Goal: Task Accomplishment & Management: Complete application form

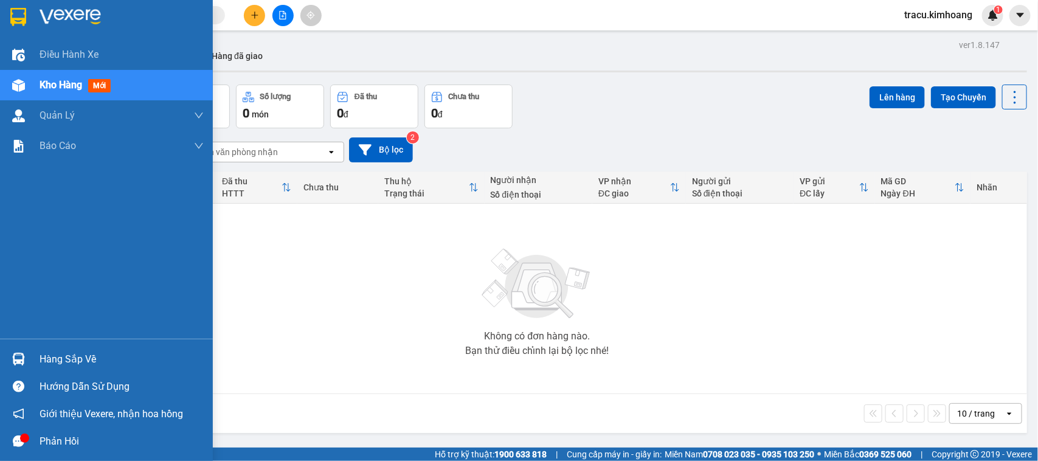
click at [62, 356] on div "Hàng sắp về" at bounding box center [122, 359] width 164 height 18
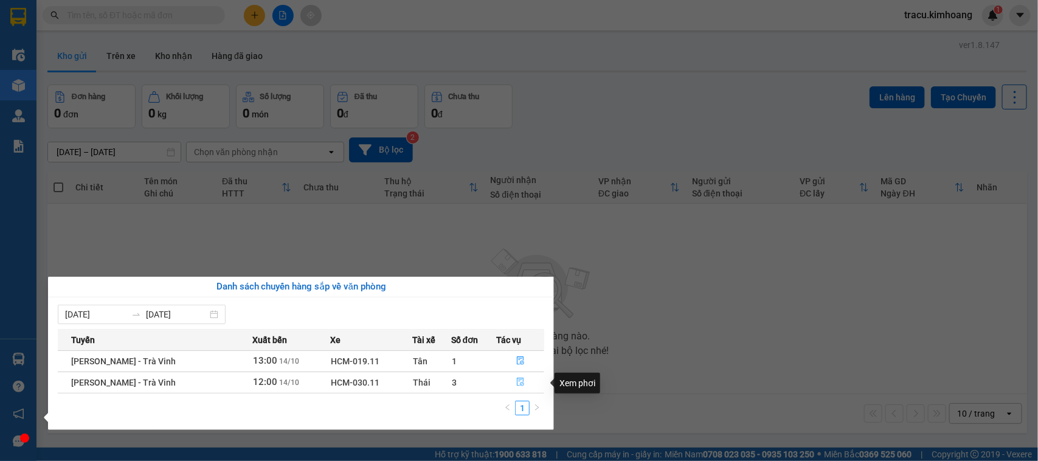
click at [517, 378] on button "button" at bounding box center [520, 382] width 47 height 19
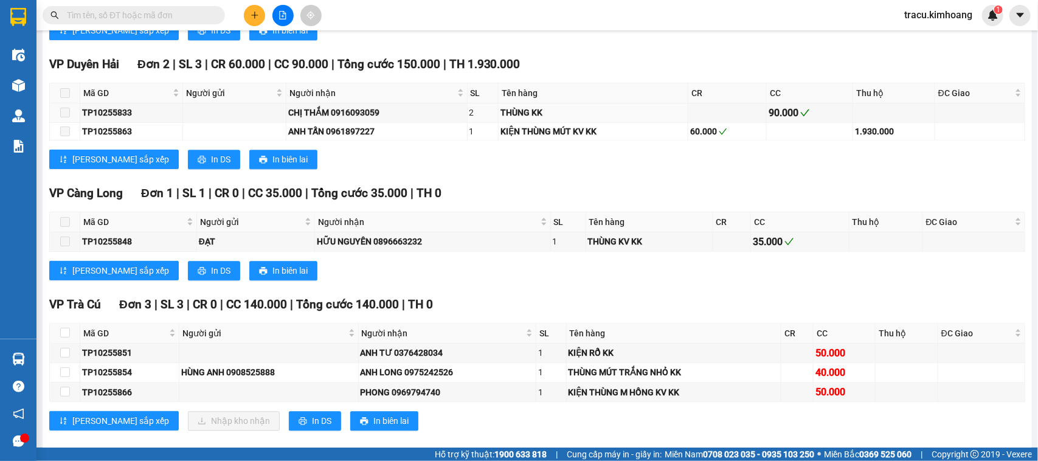
scroll to position [1216, 0]
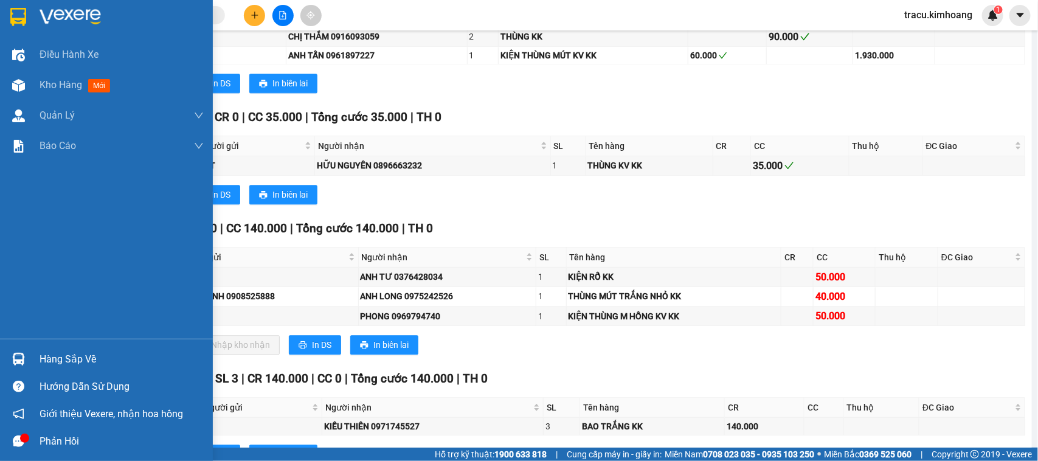
click at [61, 358] on div "Hàng sắp về" at bounding box center [122, 359] width 164 height 18
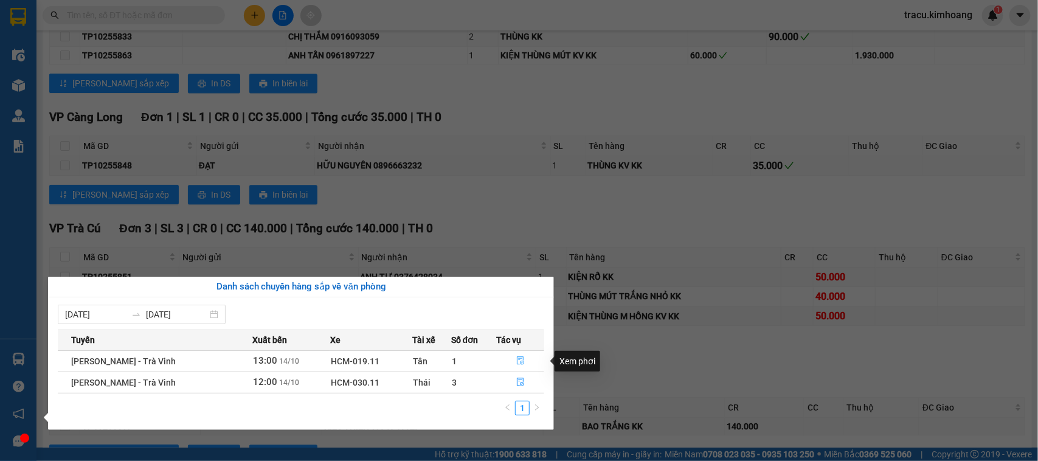
click at [517, 359] on icon "file-done" at bounding box center [520, 360] width 7 height 9
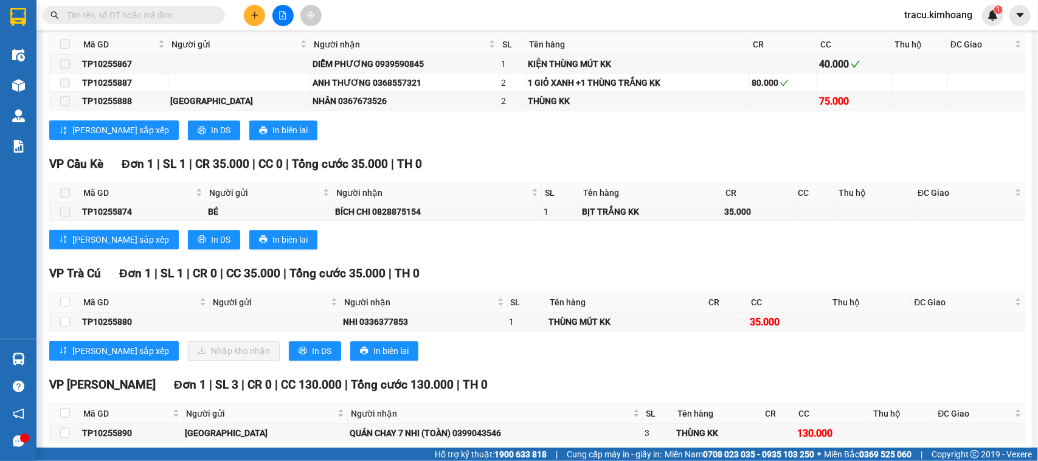
scroll to position [1280, 0]
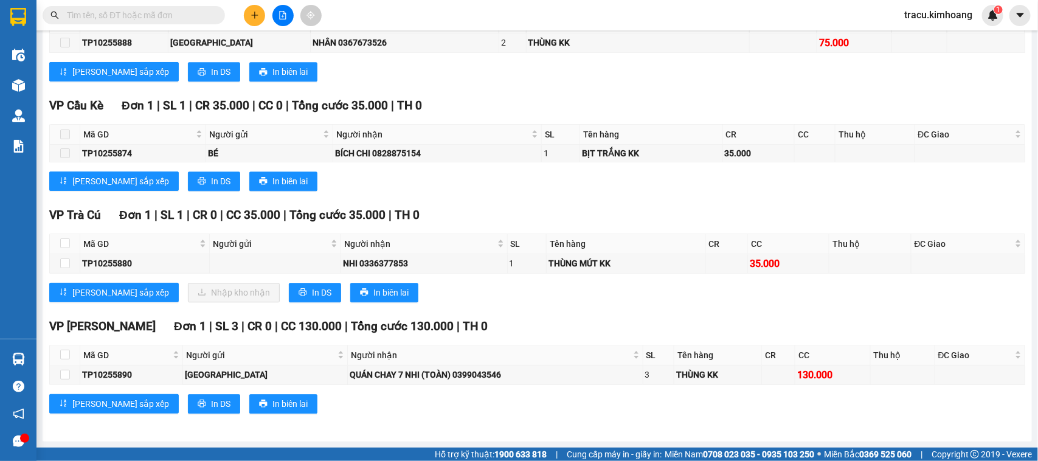
click at [131, 19] on input "text" at bounding box center [138, 15] width 143 height 13
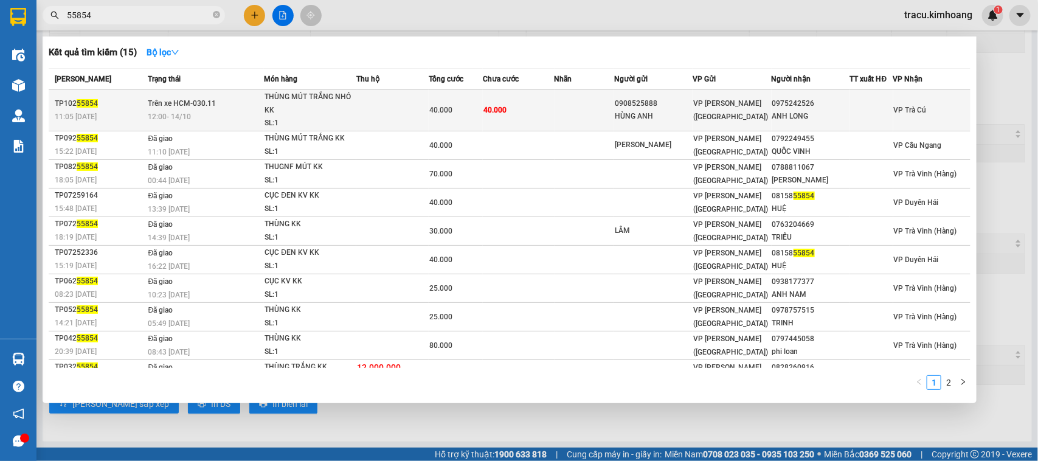
type input "55854"
click at [508, 109] on td "40.000" at bounding box center [519, 110] width 72 height 41
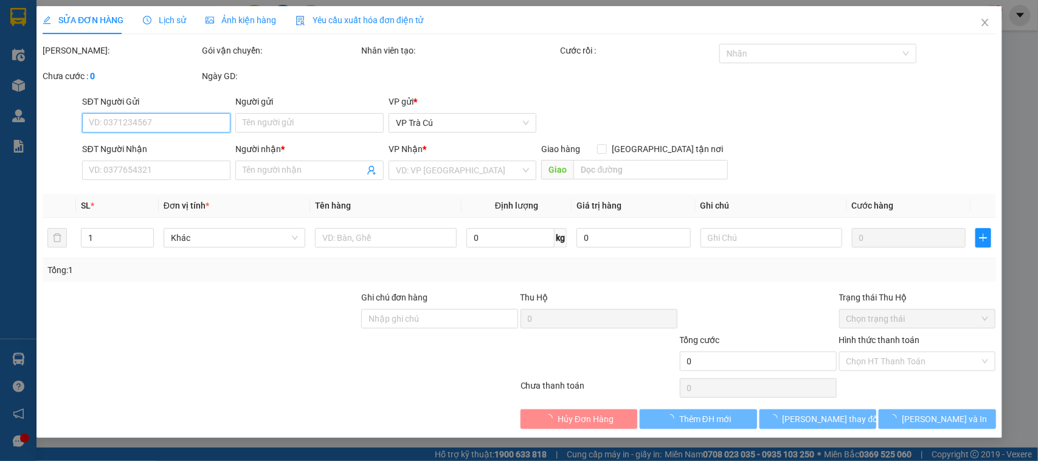
type input "0908525888"
type input "HÙNG ANH"
type input "0975242526"
type input "ANH LONG"
type input "40.000"
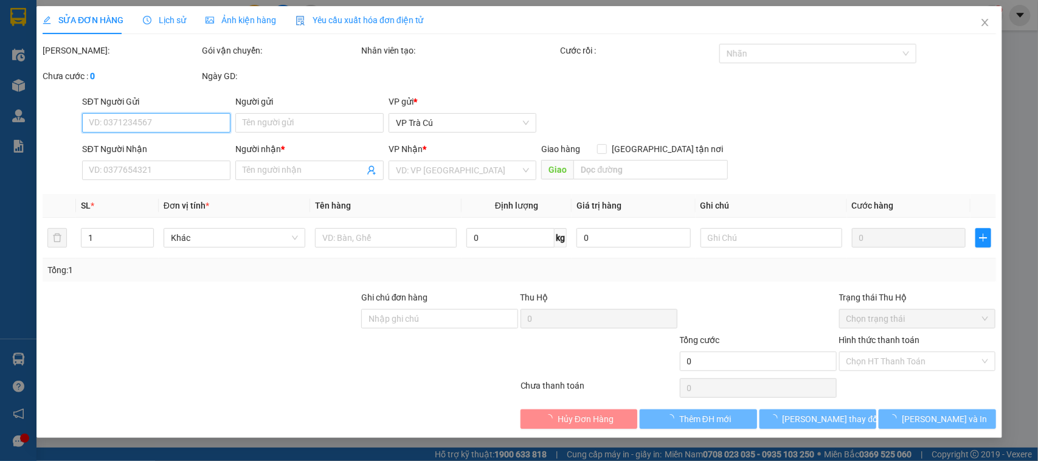
type input "40.000"
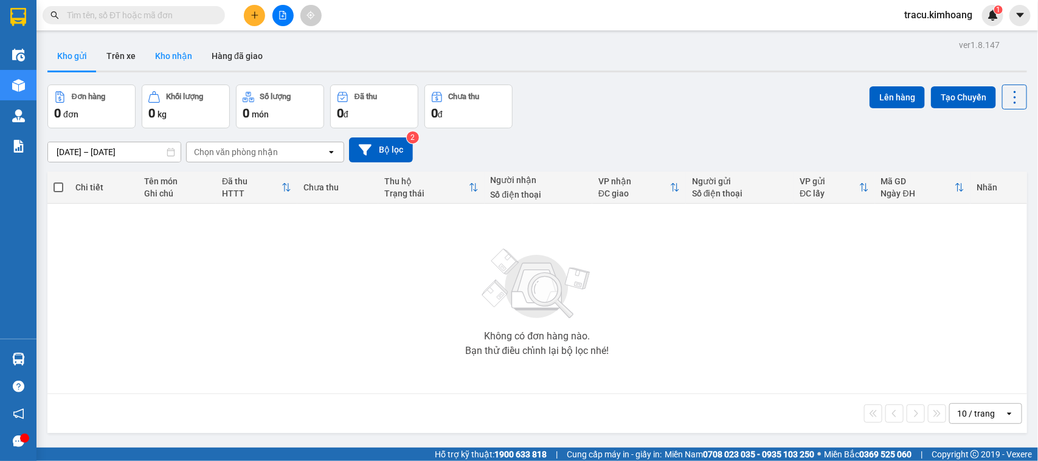
click at [174, 57] on button "Kho nhận" at bounding box center [173, 55] width 57 height 29
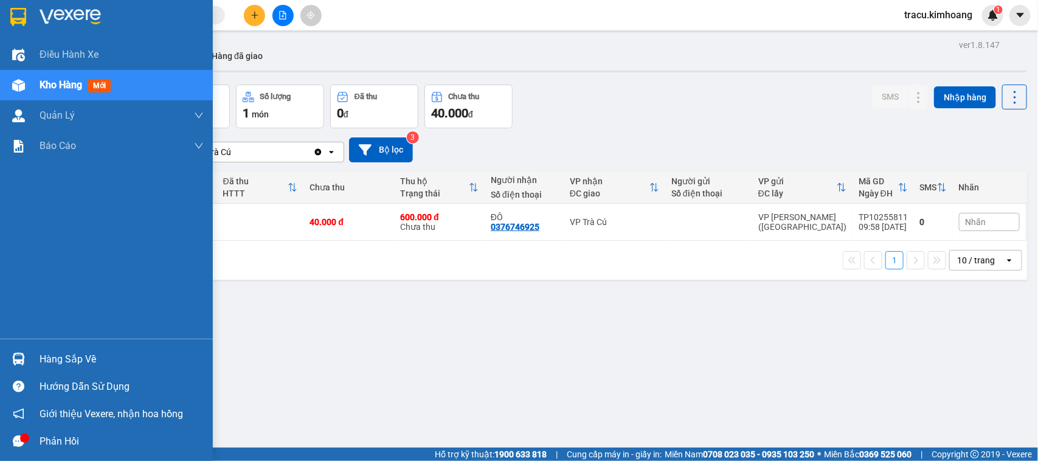
click at [82, 356] on div "Hàng sắp về" at bounding box center [122, 359] width 164 height 18
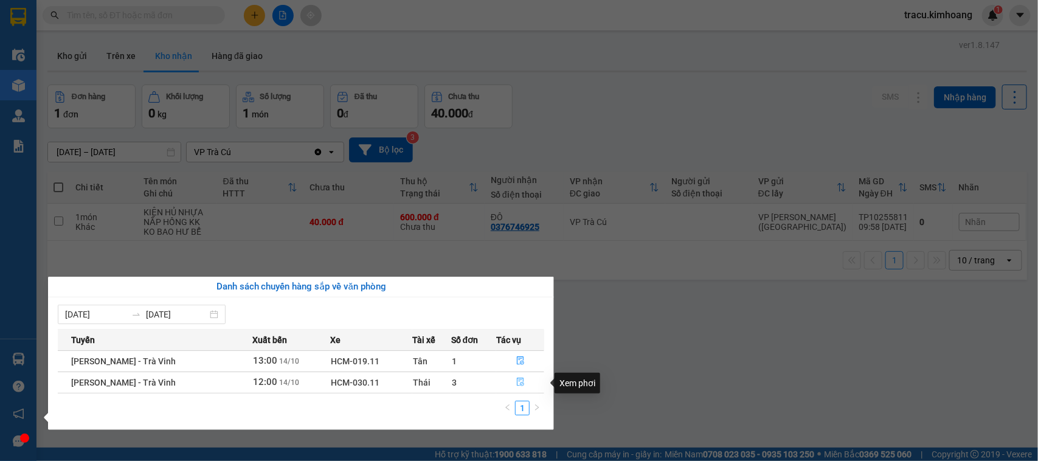
click at [518, 379] on icon "file-done" at bounding box center [520, 382] width 7 height 9
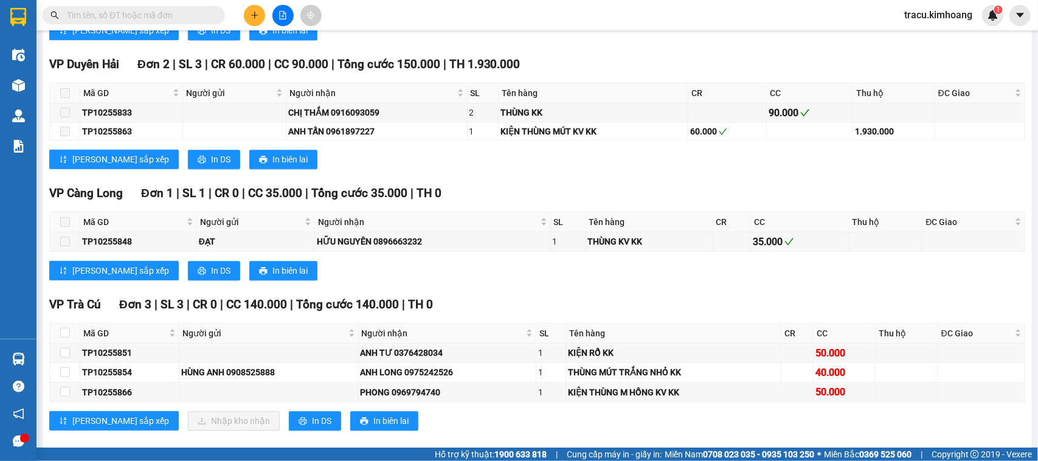
scroll to position [1284, 0]
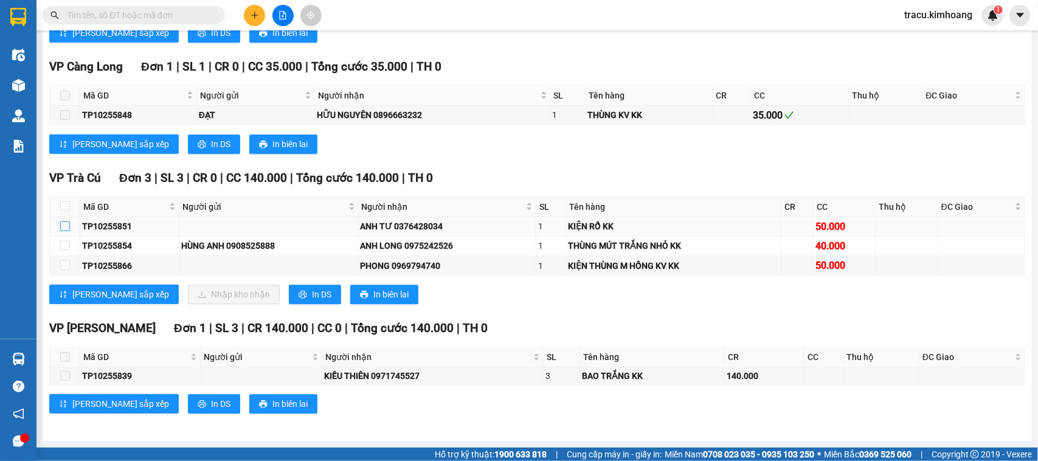
click at [66, 223] on input "checkbox" at bounding box center [65, 226] width 10 height 10
checkbox input "true"
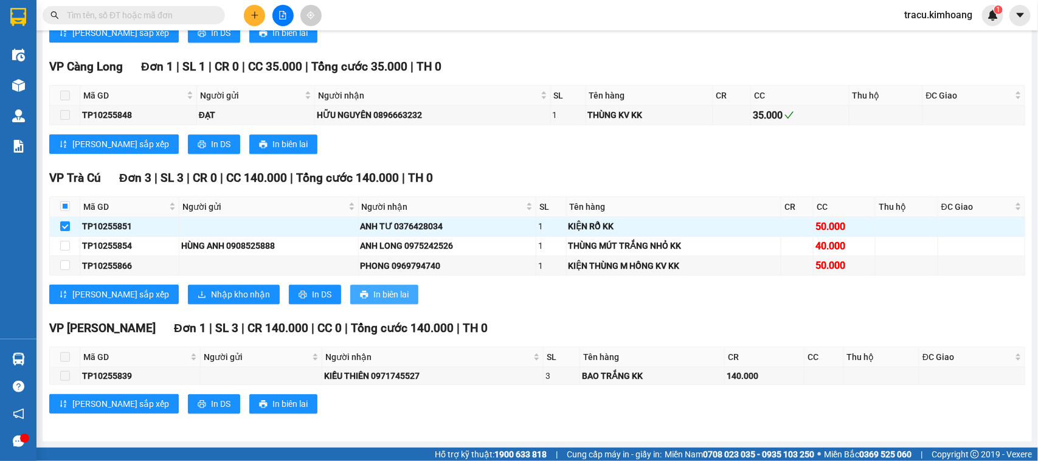
click at [373, 293] on span "In biên lai" at bounding box center [390, 294] width 35 height 13
click at [373, 298] on span "In biên lai" at bounding box center [390, 294] width 35 height 13
click at [61, 243] on input "checkbox" at bounding box center [65, 246] width 10 height 10
checkbox input "true"
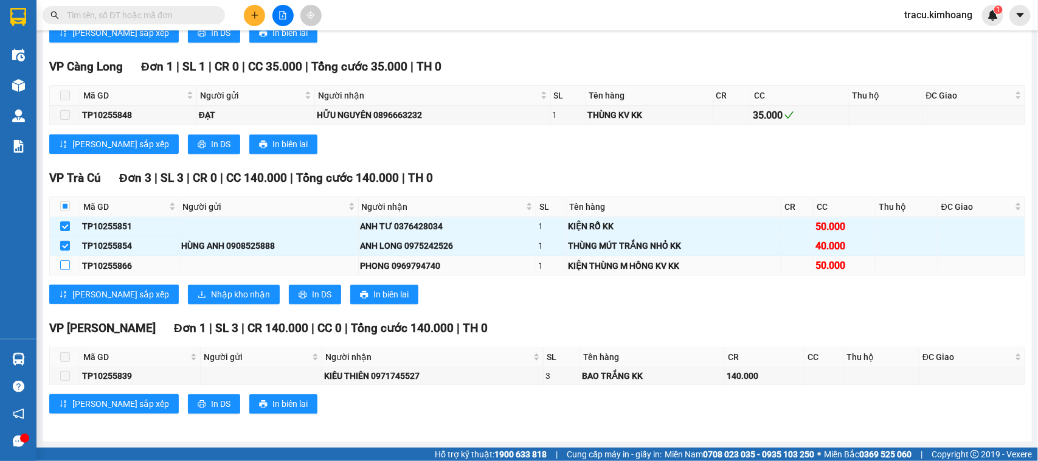
click at [66, 262] on input "checkbox" at bounding box center [65, 265] width 10 height 10
checkbox input "true"
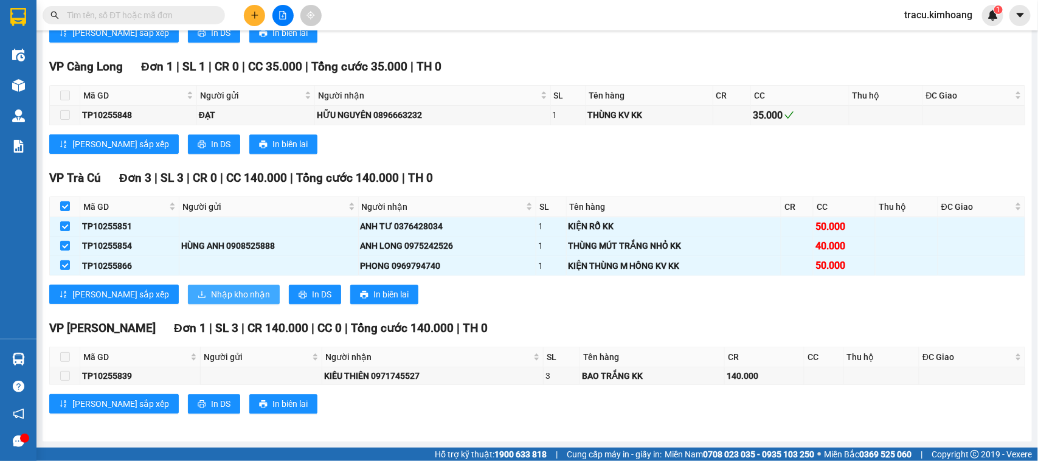
click at [211, 295] on span "Nhập kho nhận" at bounding box center [240, 294] width 59 height 13
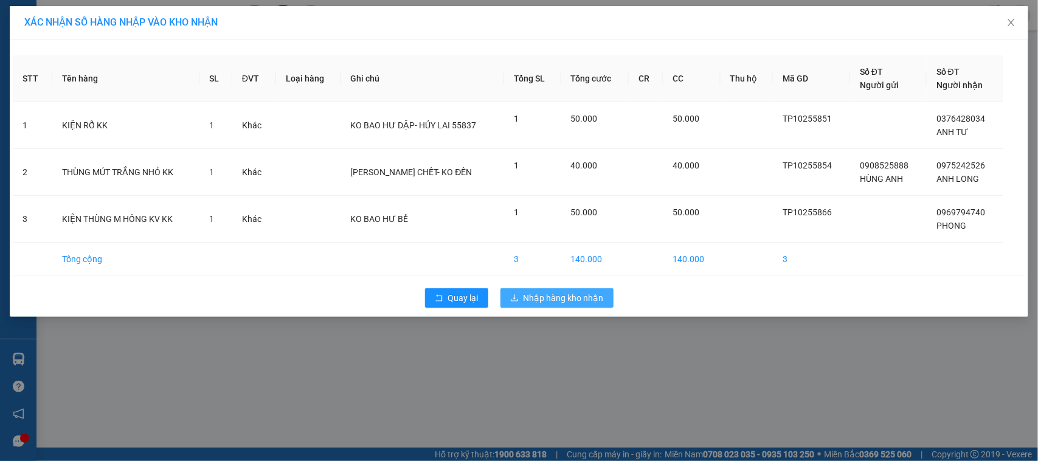
click at [536, 299] on span "Nhập hàng kho nhận" at bounding box center [563, 297] width 80 height 13
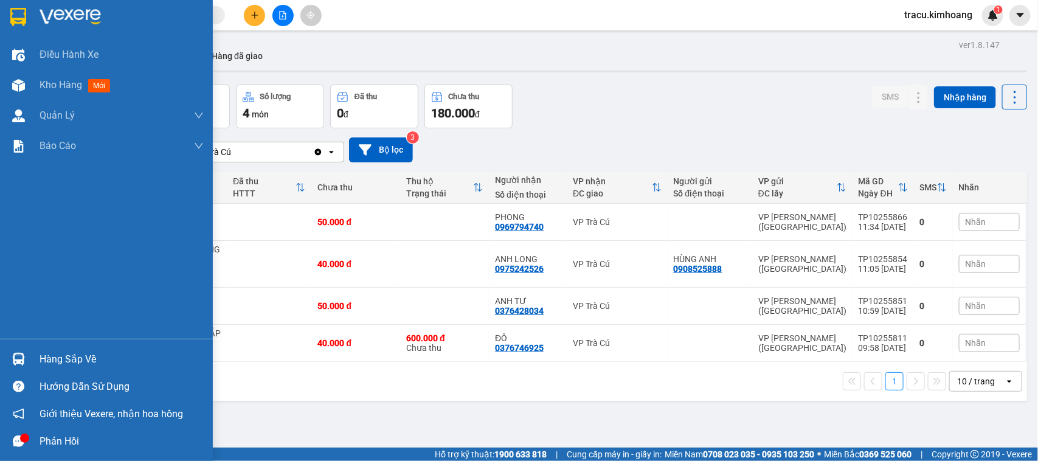
click at [50, 359] on div "Hàng sắp về" at bounding box center [122, 359] width 164 height 18
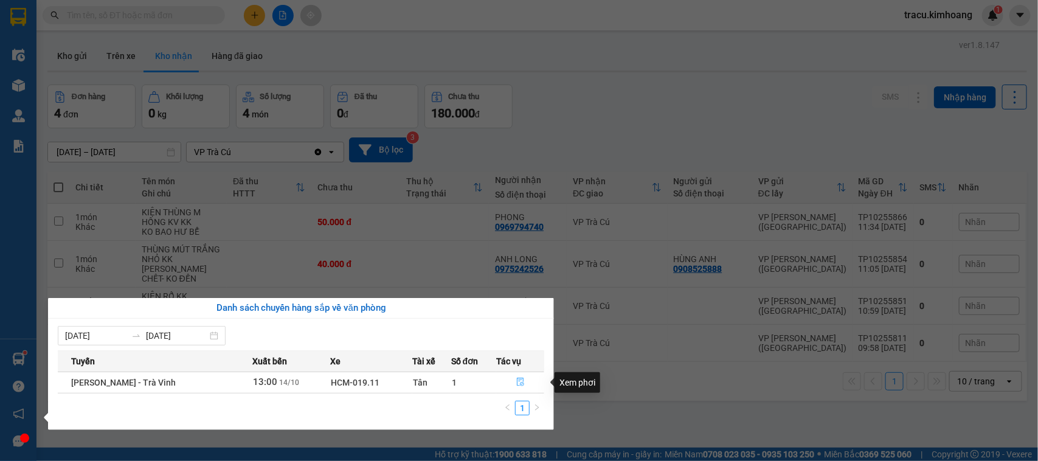
click at [517, 383] on icon "file-done" at bounding box center [520, 382] width 9 height 9
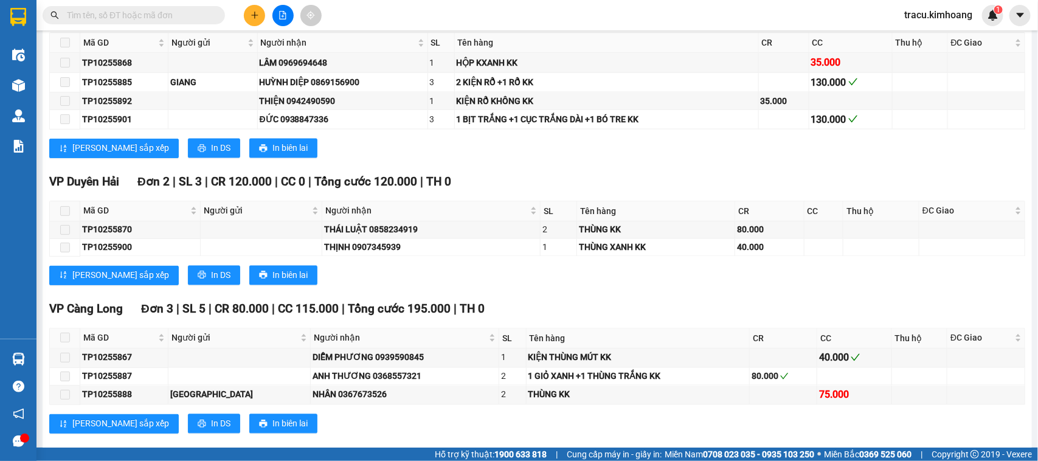
scroll to position [1280, 0]
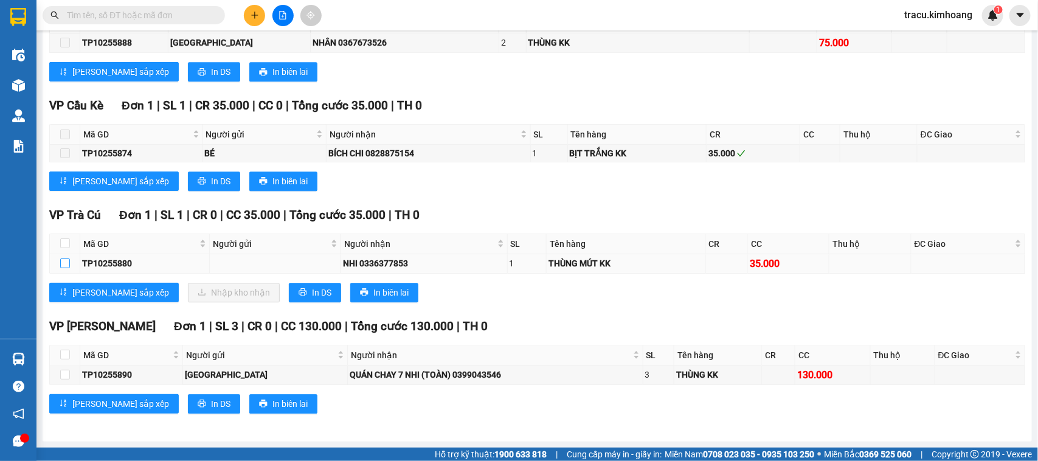
click at [66, 266] on input "checkbox" at bounding box center [65, 263] width 10 height 10
checkbox input "true"
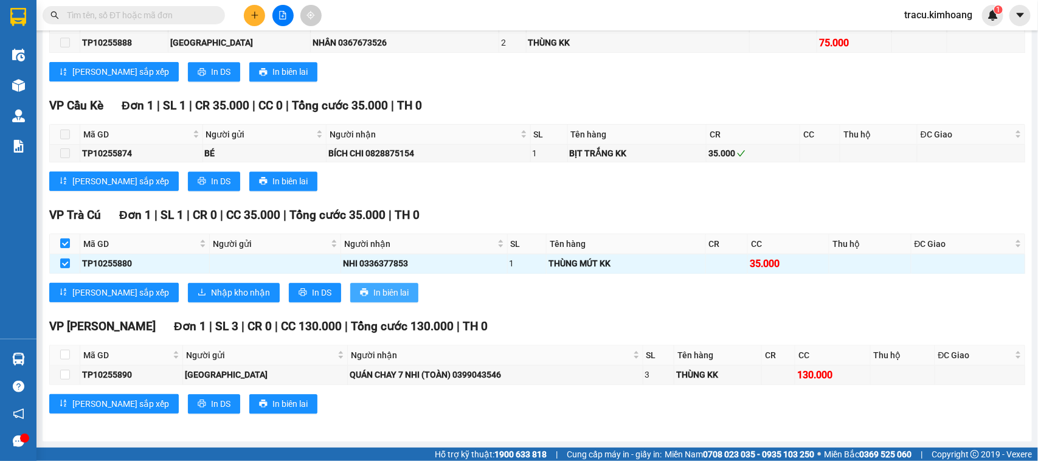
click at [373, 289] on span "In biên lai" at bounding box center [390, 292] width 35 height 13
click at [211, 292] on span "Nhập kho nhận" at bounding box center [240, 292] width 59 height 13
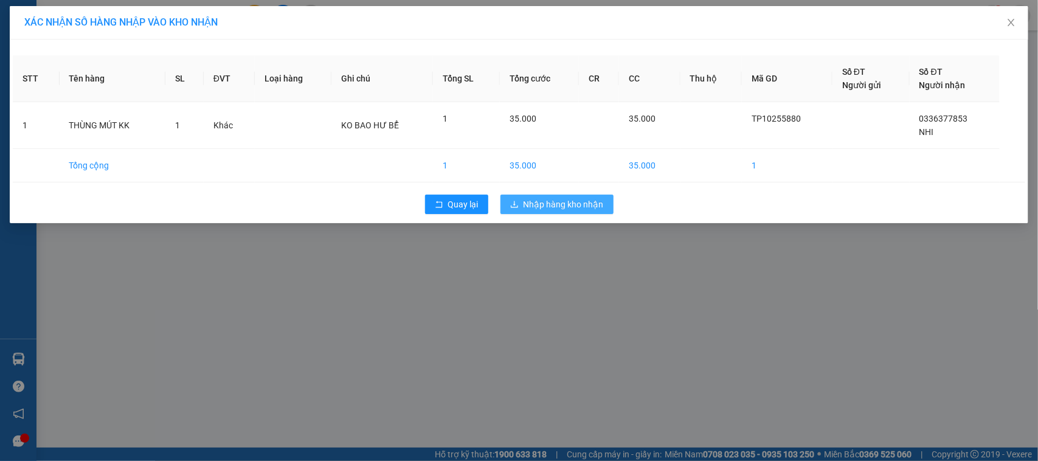
click at [576, 195] on button "Nhập hàng kho nhận" at bounding box center [556, 204] width 113 height 19
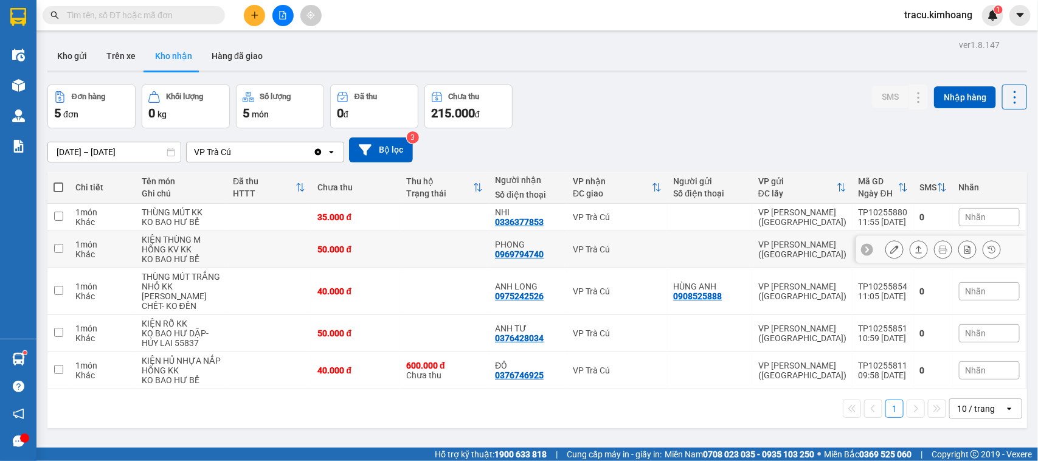
click at [62, 253] on input "checkbox" at bounding box center [58, 248] width 9 height 9
checkbox input "true"
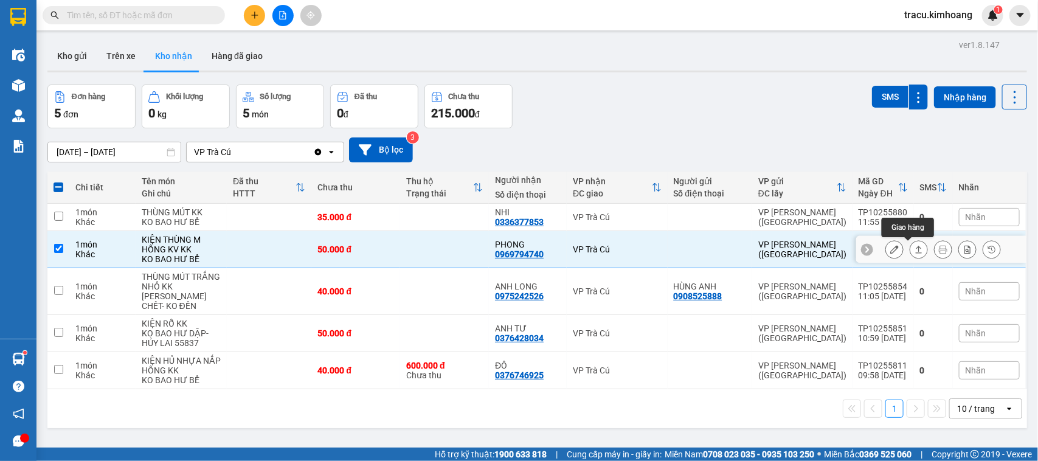
click at [914, 252] on icon at bounding box center [918, 249] width 9 height 9
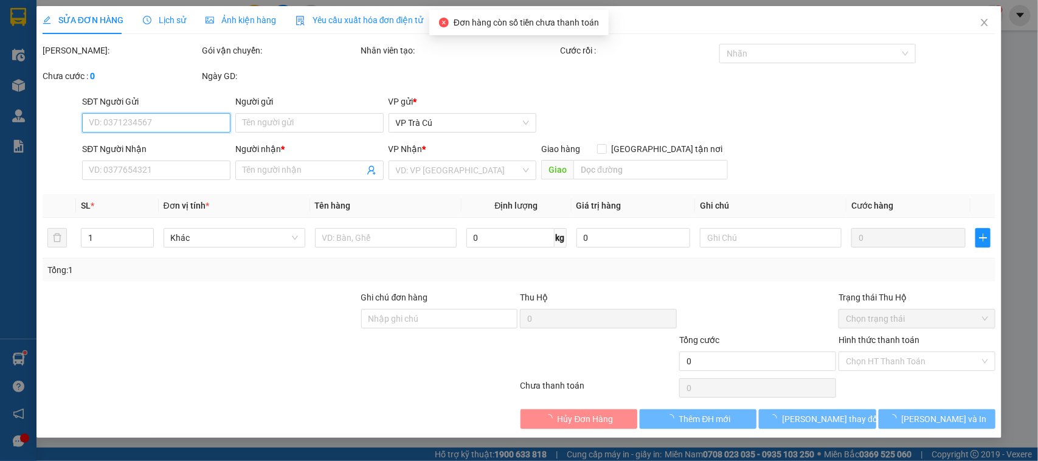
type input "0969794740"
type input "PHONG"
type input "50.000"
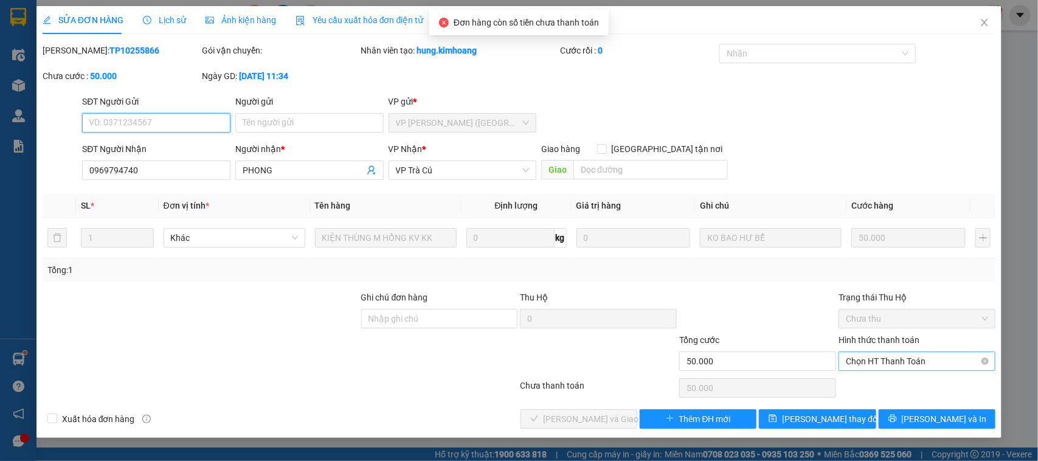
click at [883, 361] on span "Chọn HT Thanh Toán" at bounding box center [917, 361] width 142 height 18
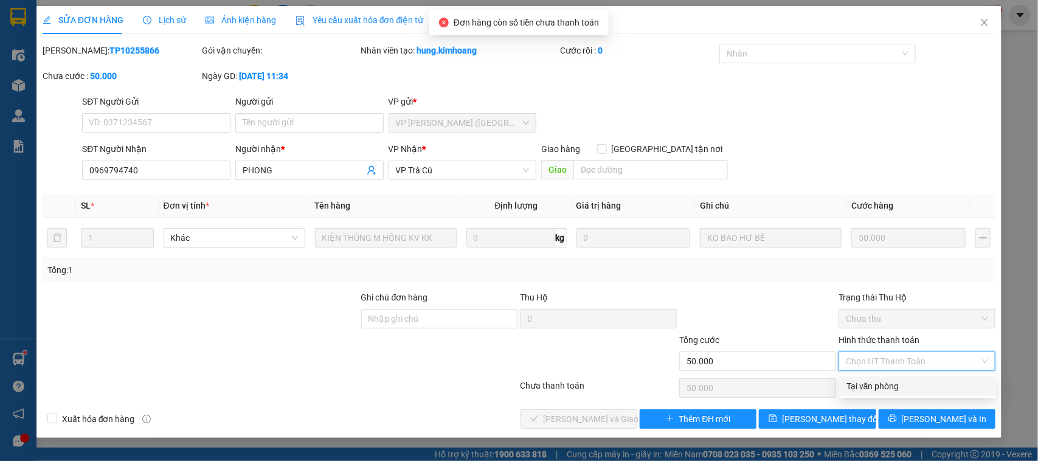
click at [868, 381] on div "Tại văn phòng" at bounding box center [917, 385] width 142 height 13
type input "0"
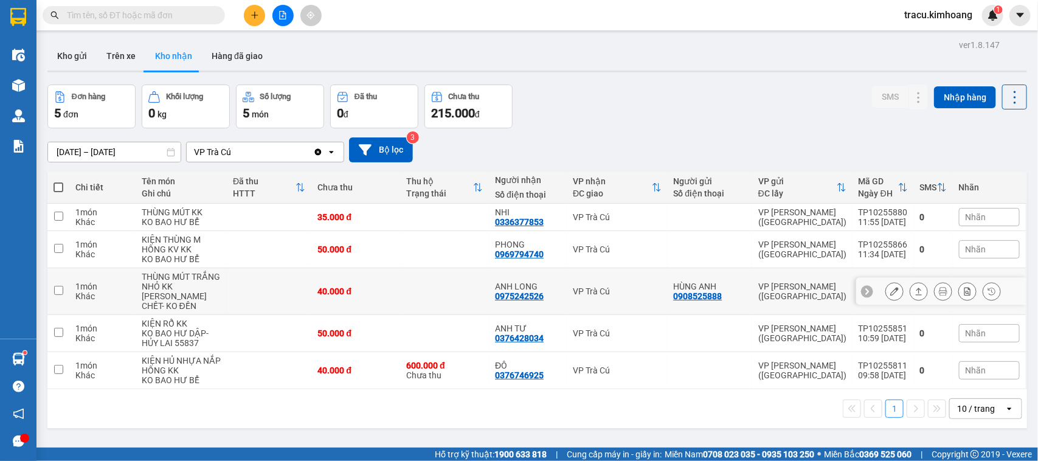
click at [55, 291] on input "checkbox" at bounding box center [58, 290] width 9 height 9
checkbox input "true"
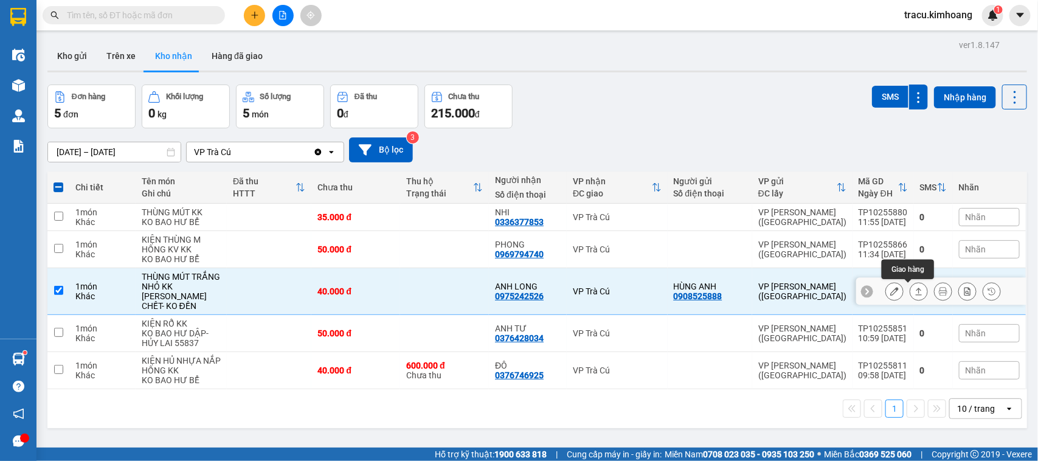
click at [914, 293] on icon at bounding box center [918, 291] width 9 height 9
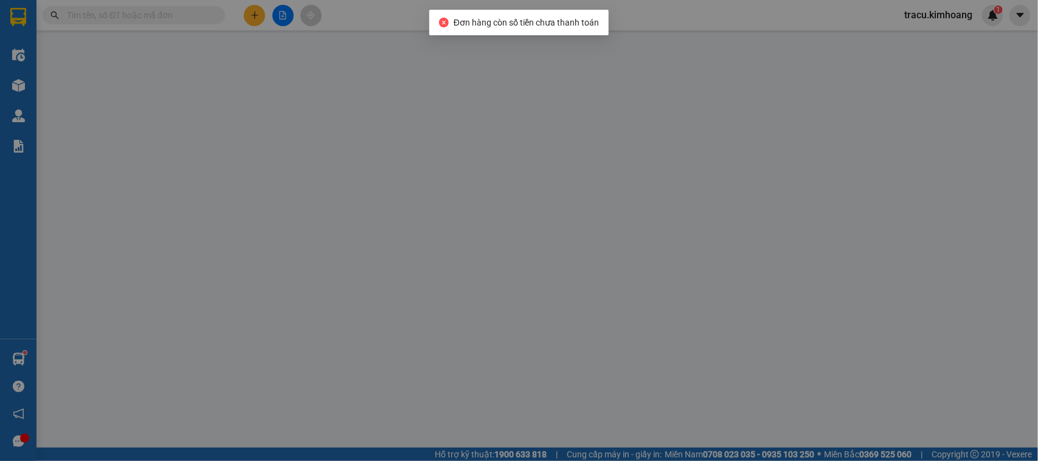
type input "0908525888"
type input "HÙNG ANH"
type input "0975242526"
type input "ANH LONG"
type input "40.000"
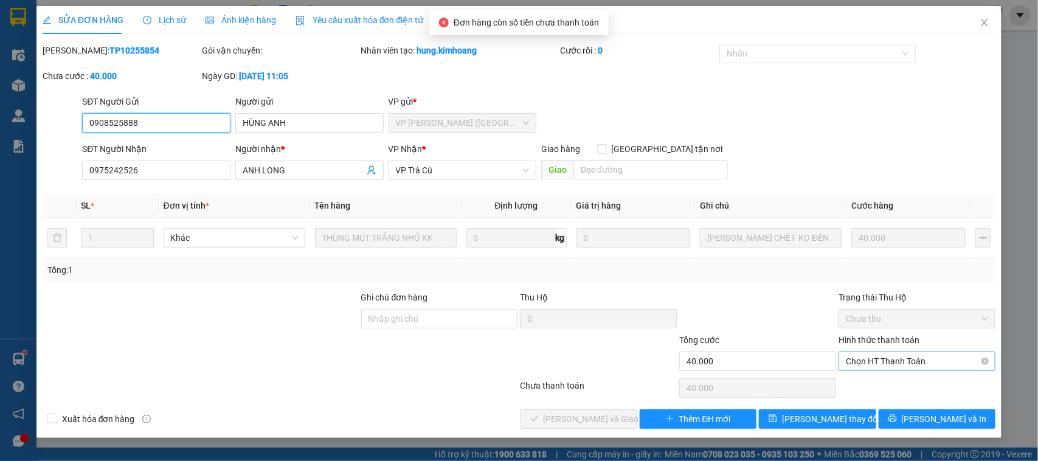
click at [894, 359] on span "Chọn HT Thanh Toán" at bounding box center [917, 361] width 142 height 18
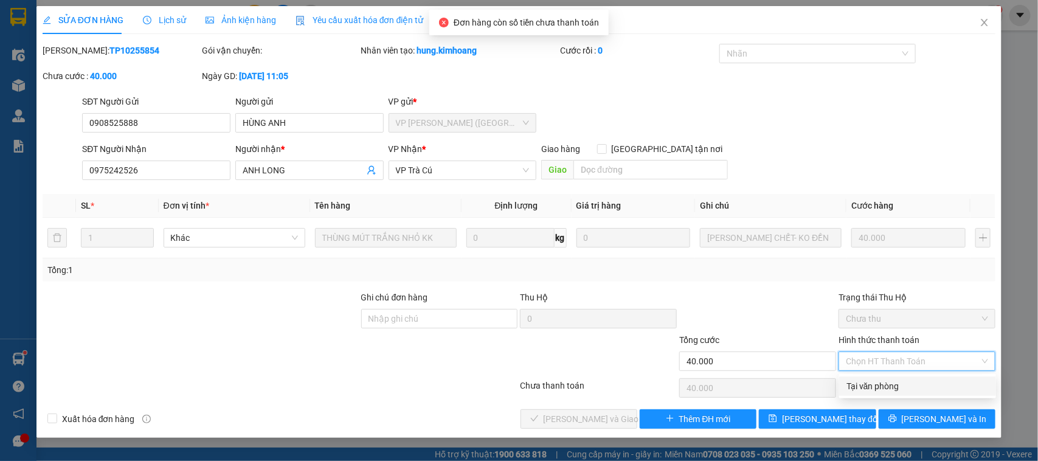
click at [885, 384] on div "Tại văn phòng" at bounding box center [917, 385] width 142 height 13
type input "0"
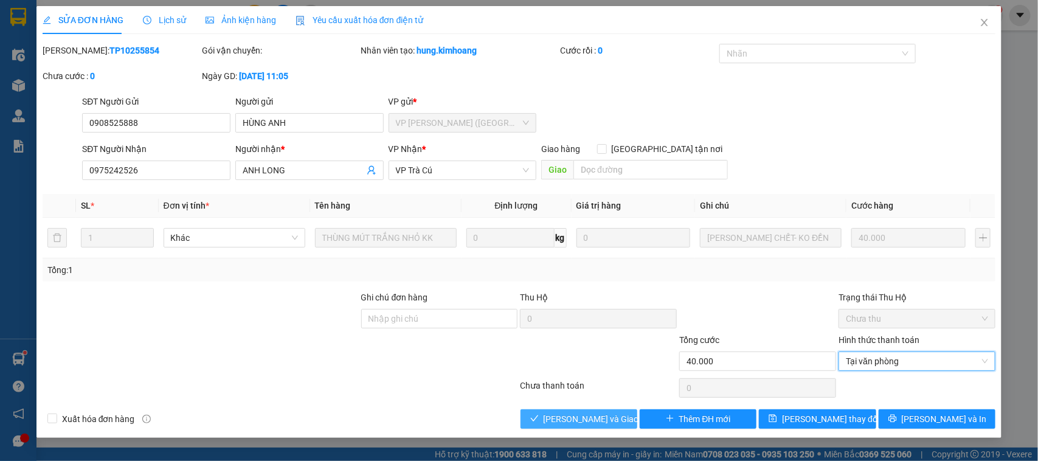
click at [607, 416] on span "Lưu và Giao hàng" at bounding box center [602, 418] width 117 height 13
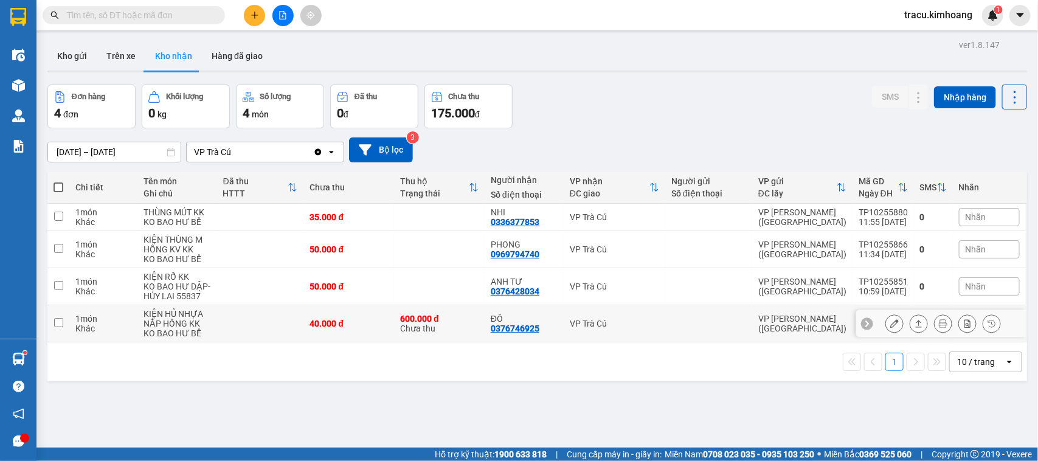
click at [57, 324] on input "checkbox" at bounding box center [58, 322] width 9 height 9
checkbox input "true"
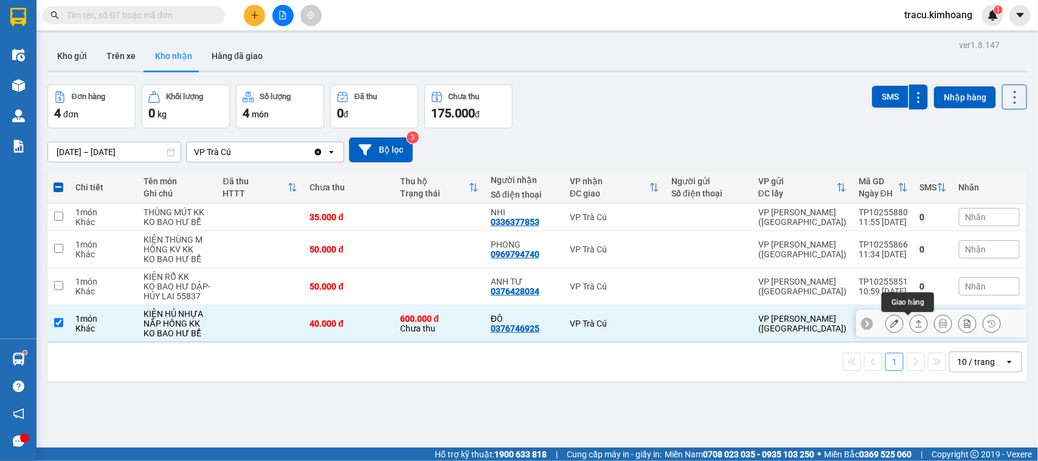
click at [914, 324] on icon at bounding box center [918, 323] width 9 height 9
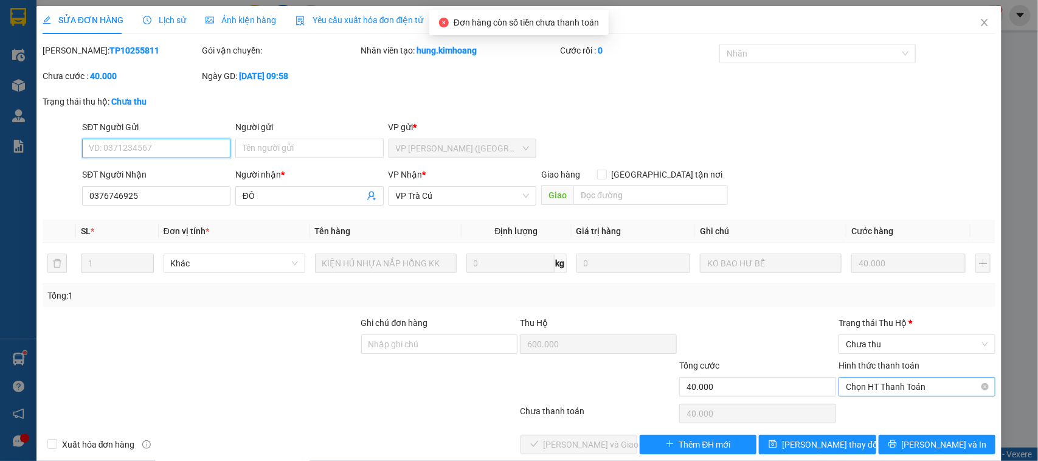
click at [889, 384] on span "Chọn HT Thanh Toán" at bounding box center [917, 387] width 142 height 18
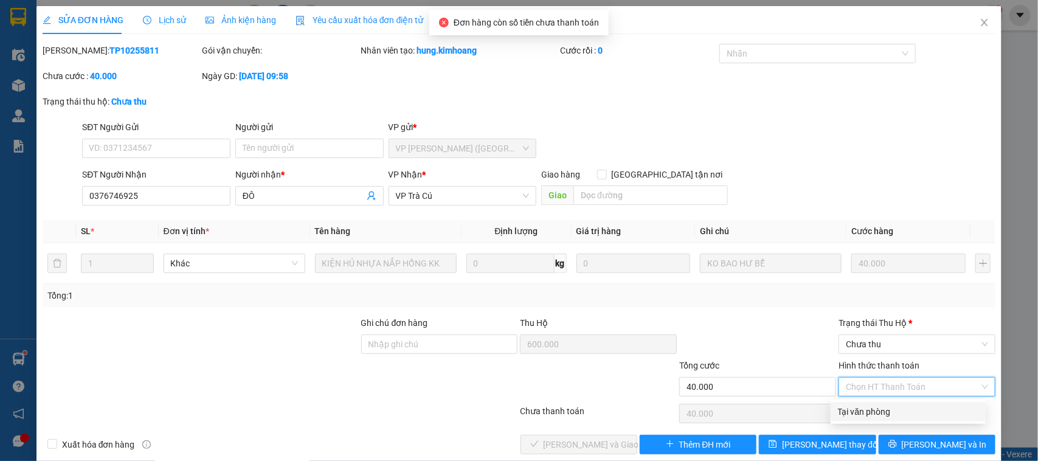
click at [883, 409] on div "Tại văn phòng" at bounding box center [908, 411] width 140 height 13
type input "0"
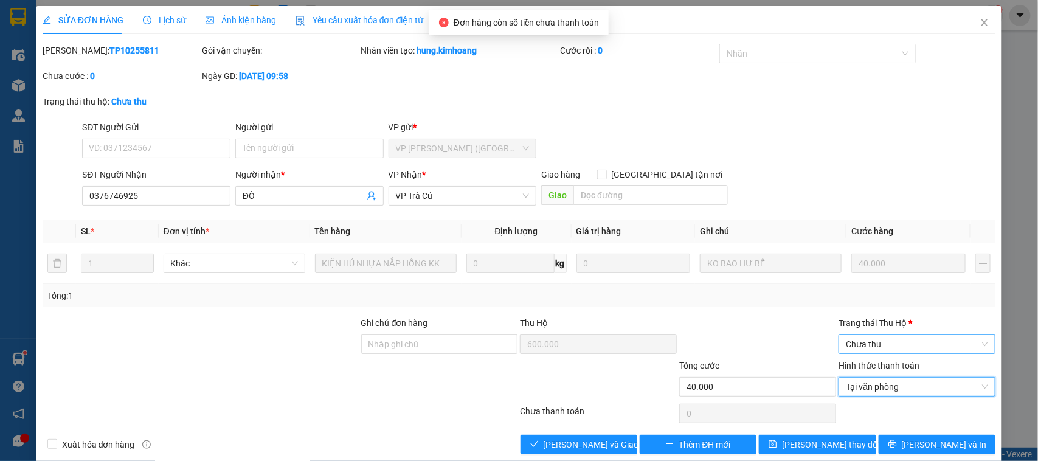
click at [889, 347] on span "Chưa thu" at bounding box center [917, 344] width 142 height 18
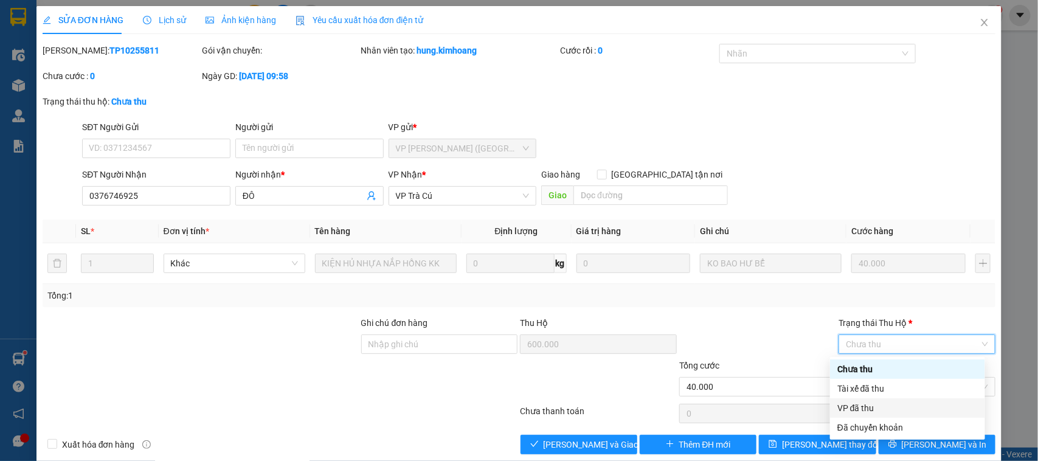
click at [865, 407] on div "VP đã thu" at bounding box center [907, 407] width 140 height 13
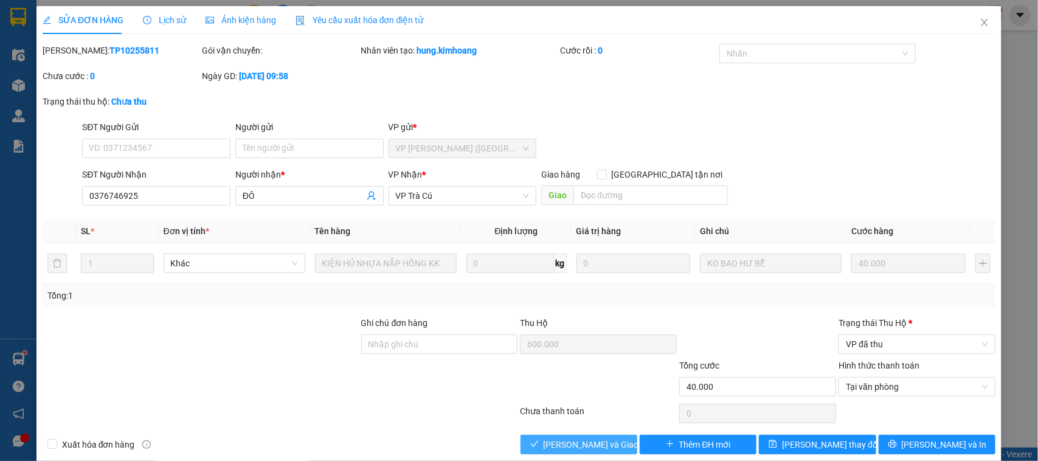
click at [564, 444] on span "Lưu và Giao hàng" at bounding box center [602, 444] width 117 height 13
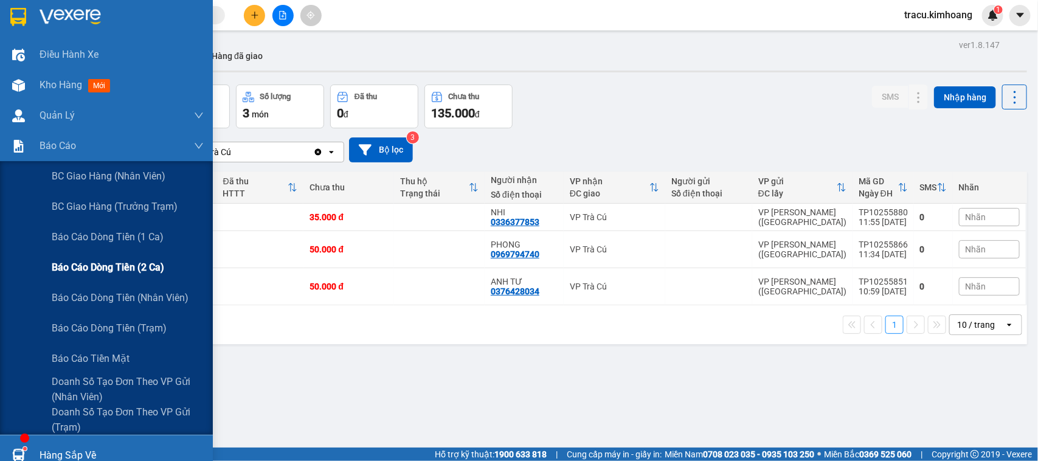
click at [80, 262] on span "Báo cáo dòng tiền (2 ca)" at bounding box center [108, 267] width 112 height 15
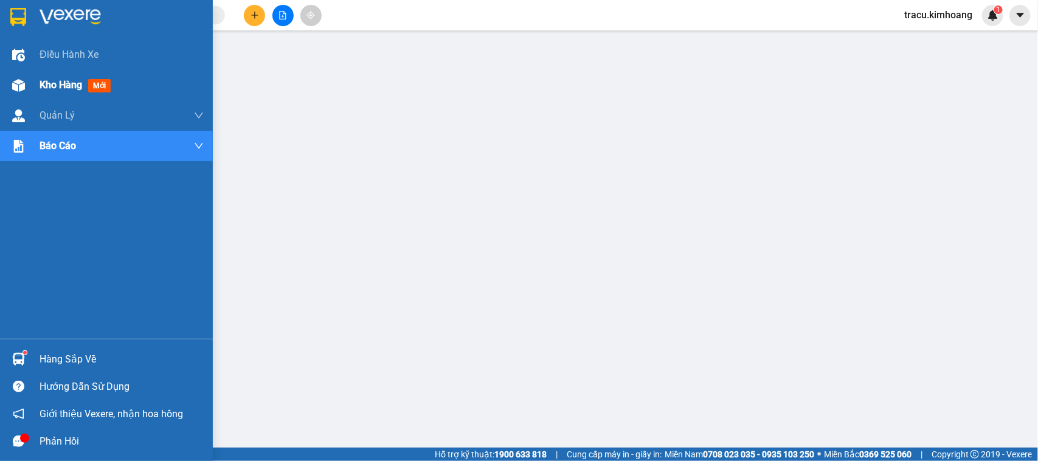
click at [116, 82] on div "Kho hàng mới" at bounding box center [78, 84] width 76 height 15
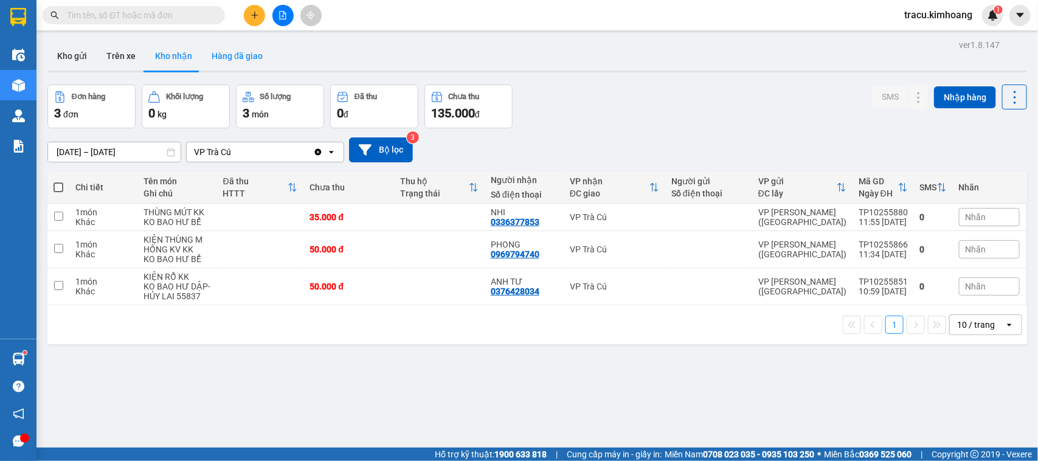
click at [235, 61] on button "Hàng đã giao" at bounding box center [237, 55] width 71 height 29
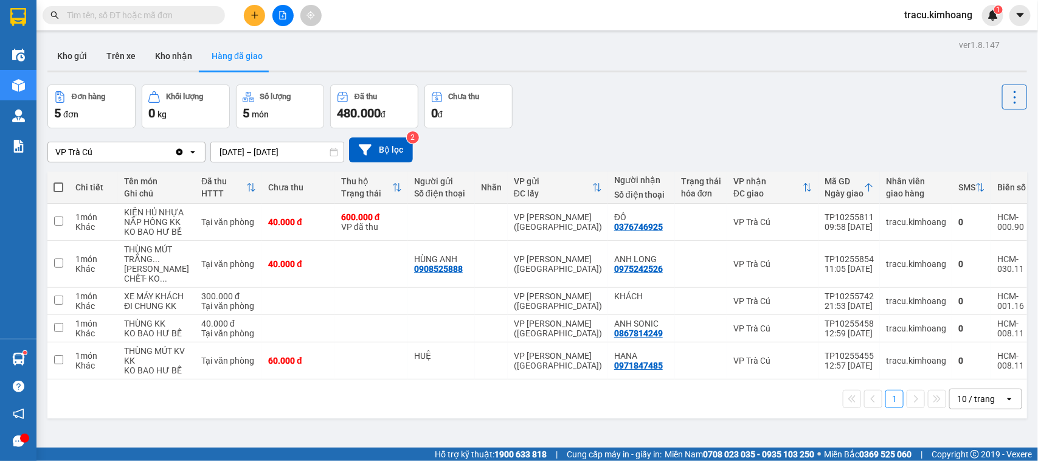
click at [227, 153] on input "[DATE] – [DATE]" at bounding box center [277, 151] width 133 height 19
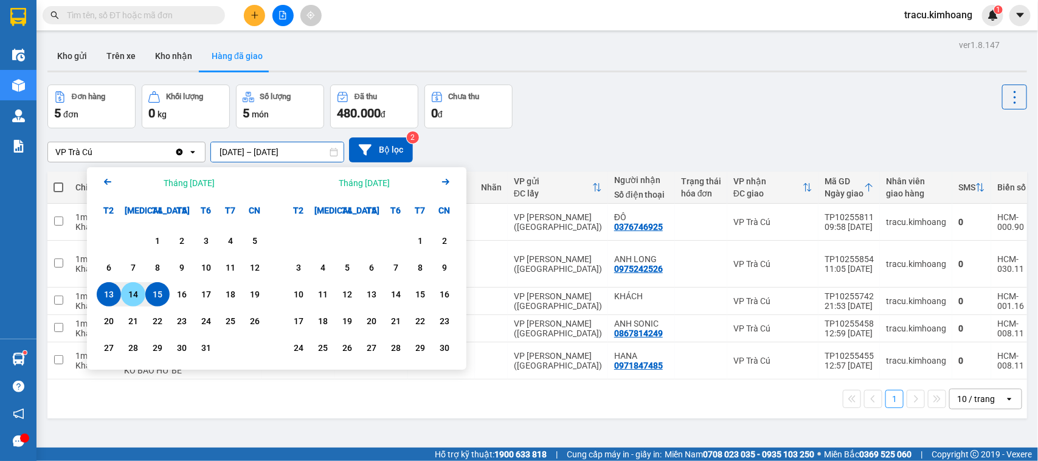
click at [134, 294] on div "14" at bounding box center [133, 294] width 17 height 15
click at [137, 290] on div "14" at bounding box center [133, 294] width 17 height 15
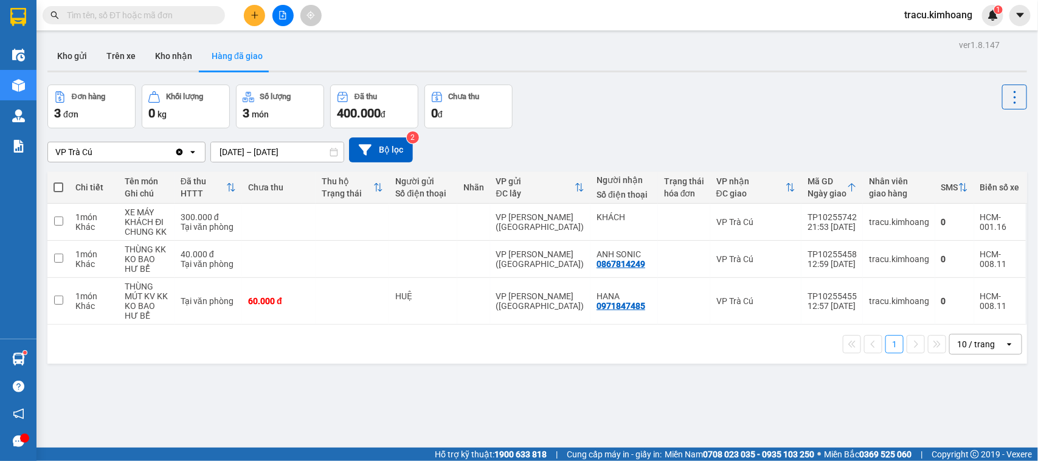
click at [223, 149] on input "14/10/2025 – 14/10/2025" at bounding box center [277, 151] width 133 height 19
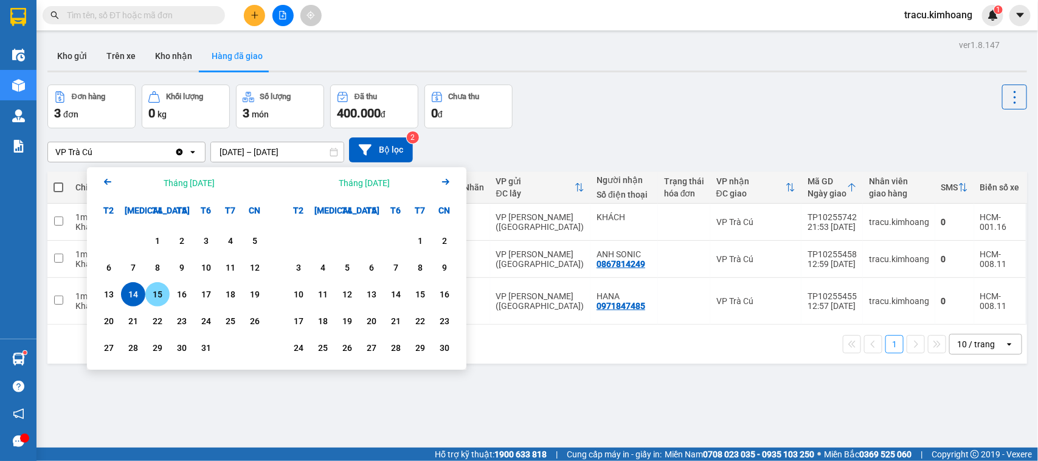
click at [160, 289] on div "15" at bounding box center [157, 294] width 17 height 15
type input "15/10/2025 – 15/10/2025"
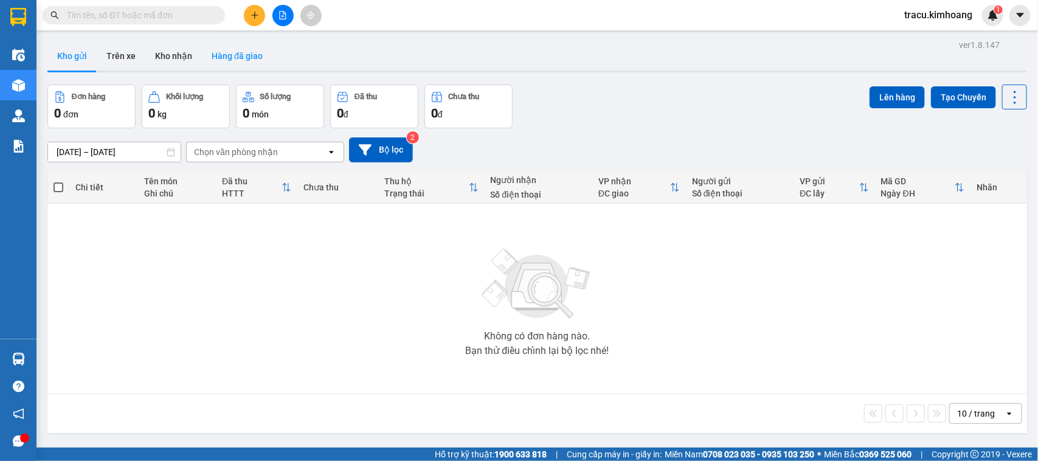
click at [223, 61] on button "Hàng đã giao" at bounding box center [237, 55] width 71 height 29
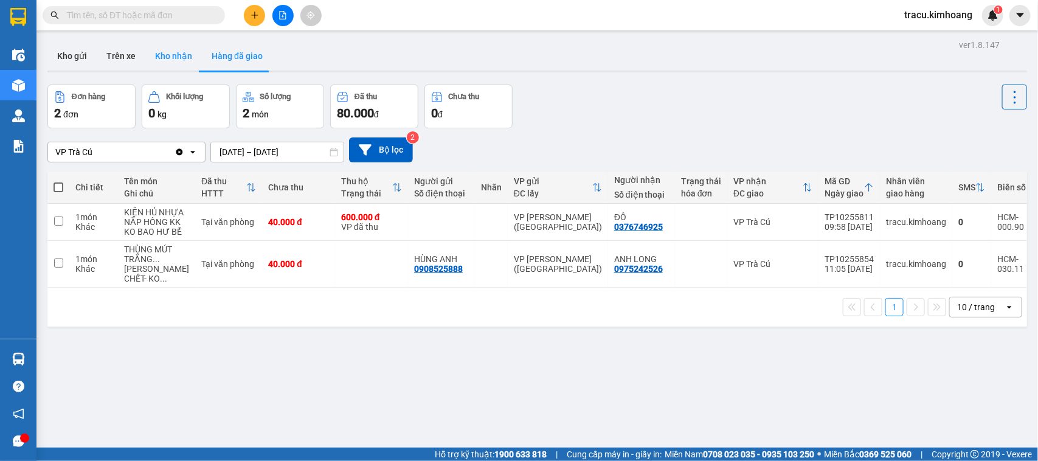
click at [188, 66] on button "Kho nhận" at bounding box center [173, 55] width 57 height 29
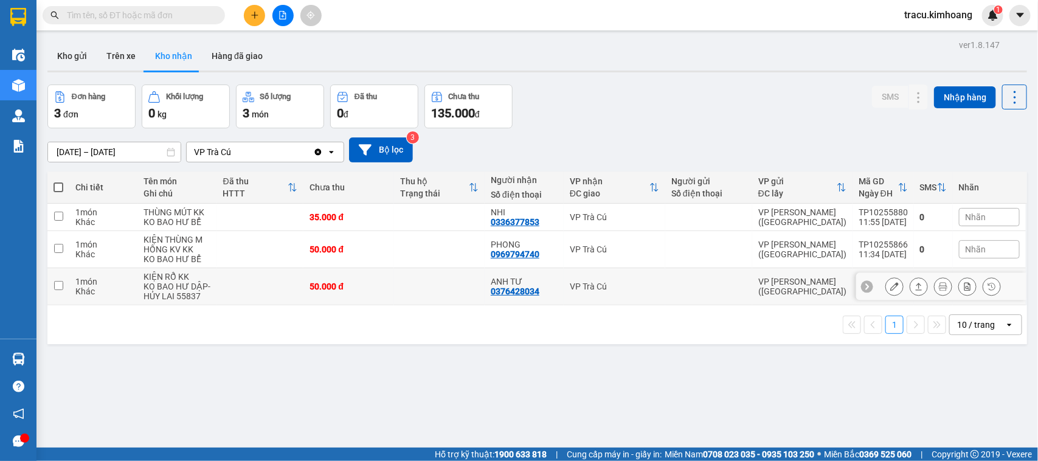
click at [57, 287] on input "checkbox" at bounding box center [58, 285] width 9 height 9
checkbox input "true"
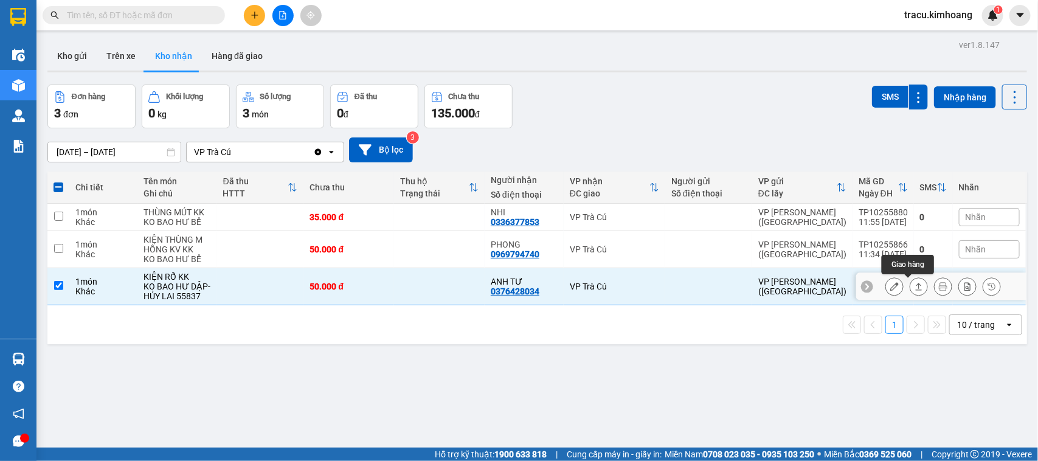
click at [914, 283] on icon at bounding box center [918, 286] width 9 height 9
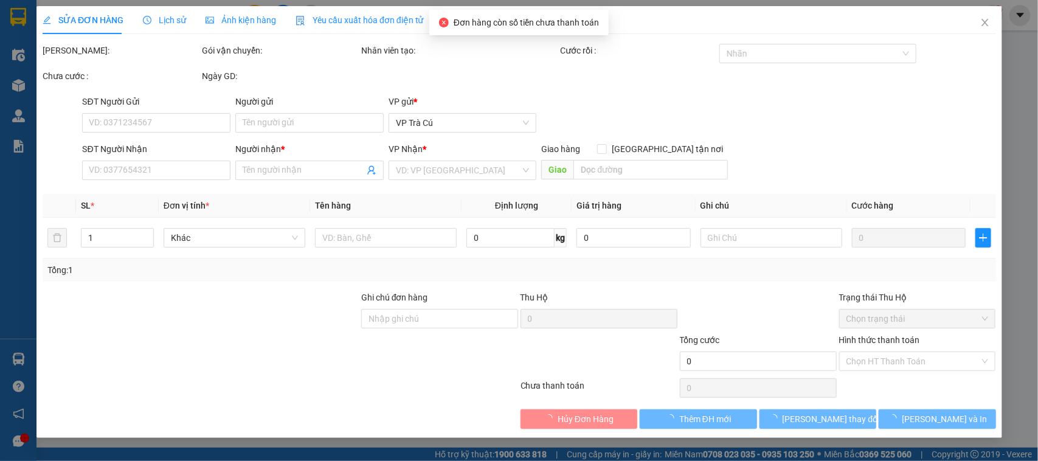
type input "0376428034"
type input "ANH TƯ"
type input "50.000"
type input "0376428034"
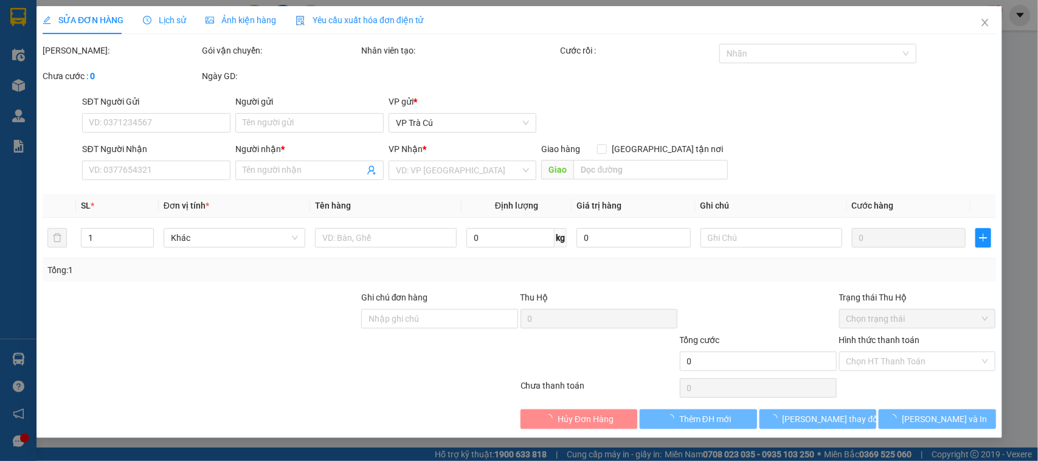
type input "ANH TƯ"
type input "50.000"
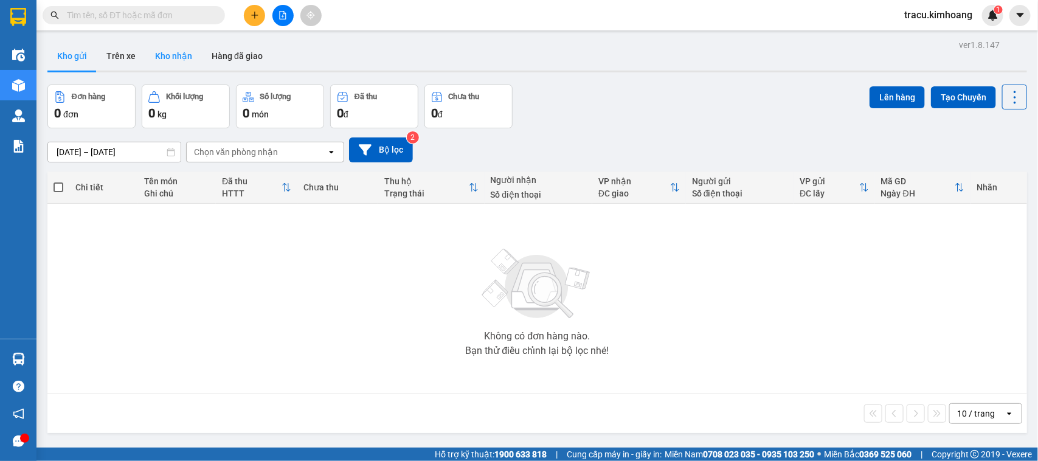
click at [162, 50] on button "Kho nhận" at bounding box center [173, 55] width 57 height 29
